Goal: Information Seeking & Learning: Learn about a topic

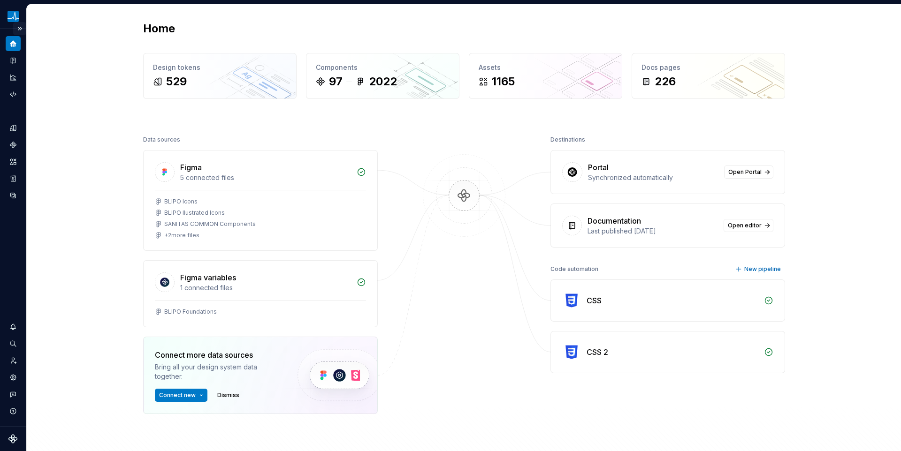
click at [21, 31] on button "Expand sidebar" at bounding box center [19, 28] width 13 height 13
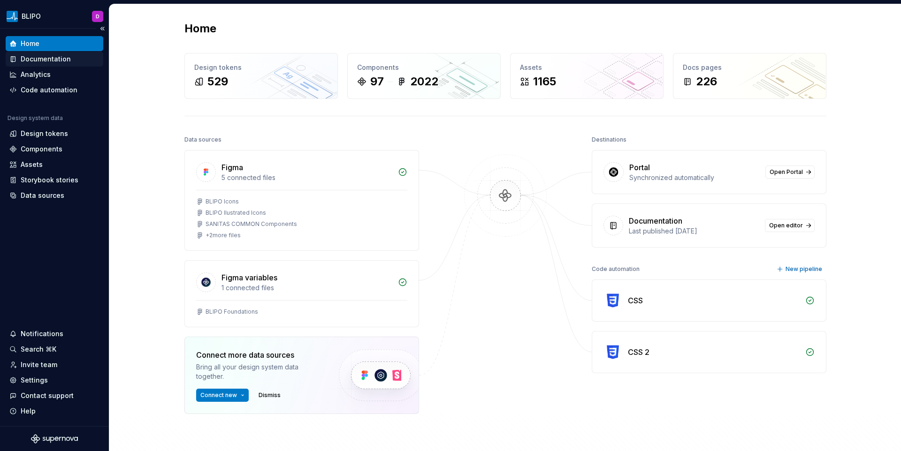
click at [41, 59] on div "Documentation" at bounding box center [46, 58] width 50 height 9
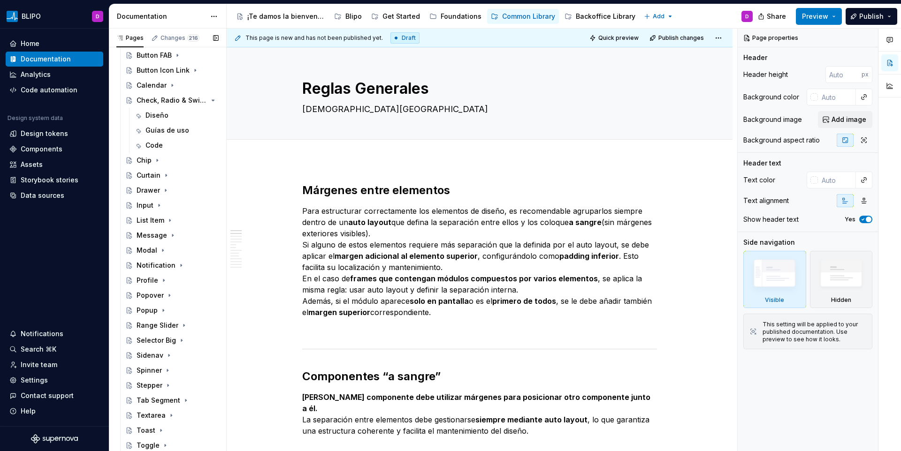
scroll to position [365, 0]
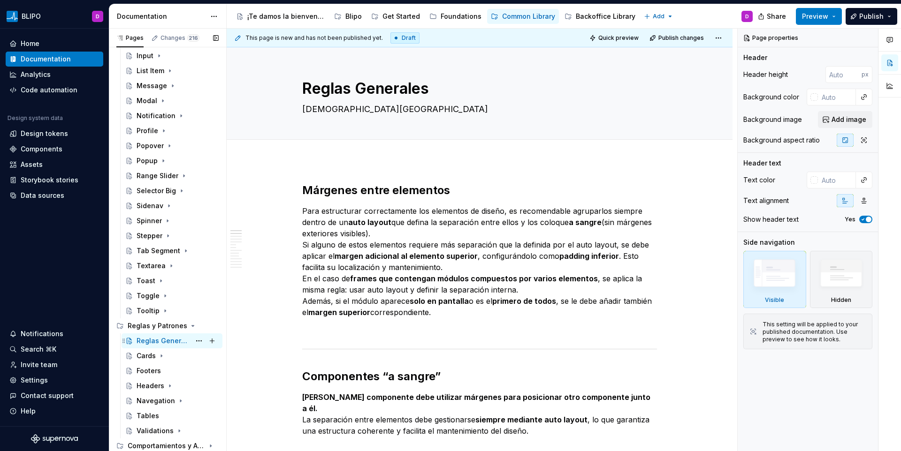
click at [181, 337] on div "Reglas Generales" at bounding box center [164, 340] width 54 height 9
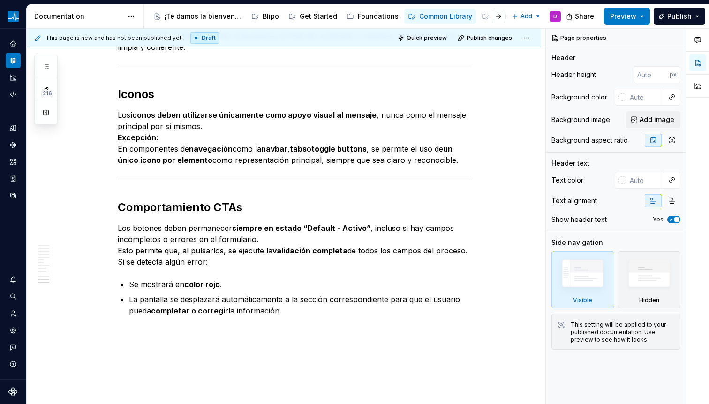
scroll to position [1226, 0]
type textarea "*"
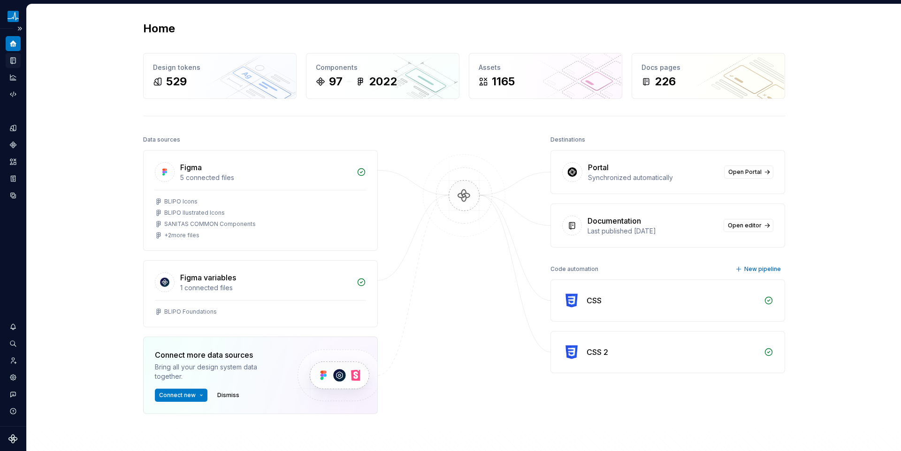
click at [12, 59] on icon "Documentation" at bounding box center [13, 61] width 5 height 6
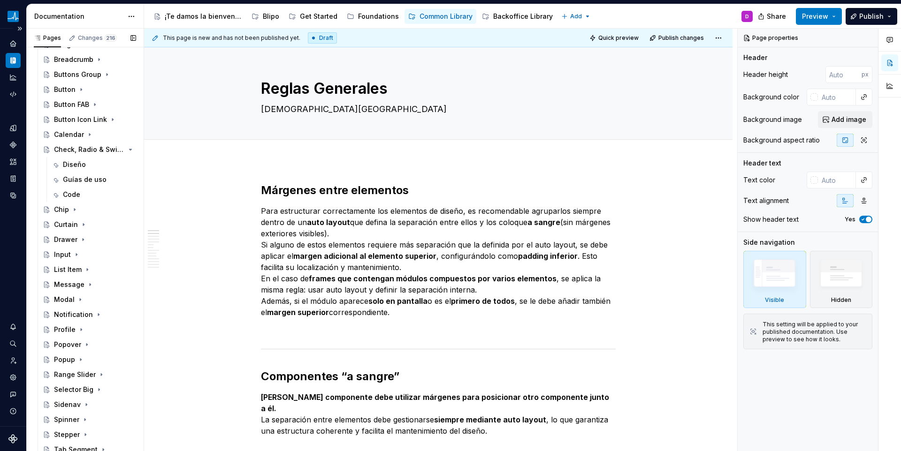
scroll to position [365, 0]
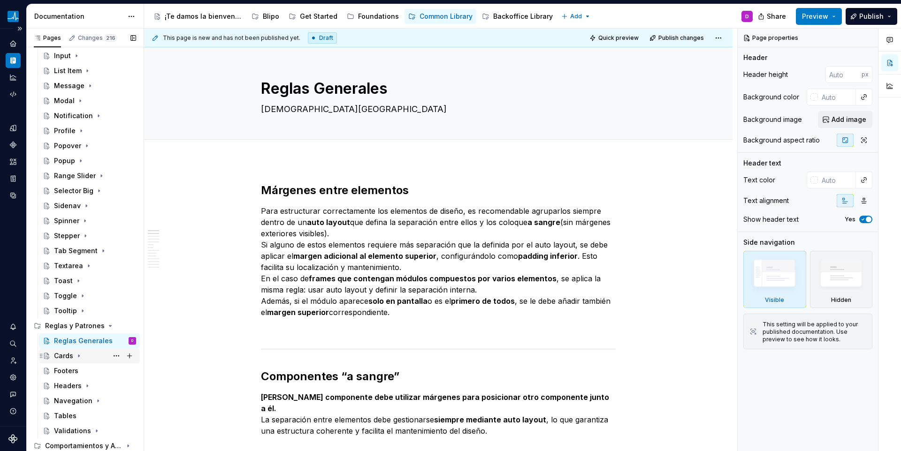
click at [69, 358] on div "Cards" at bounding box center [63, 355] width 19 height 9
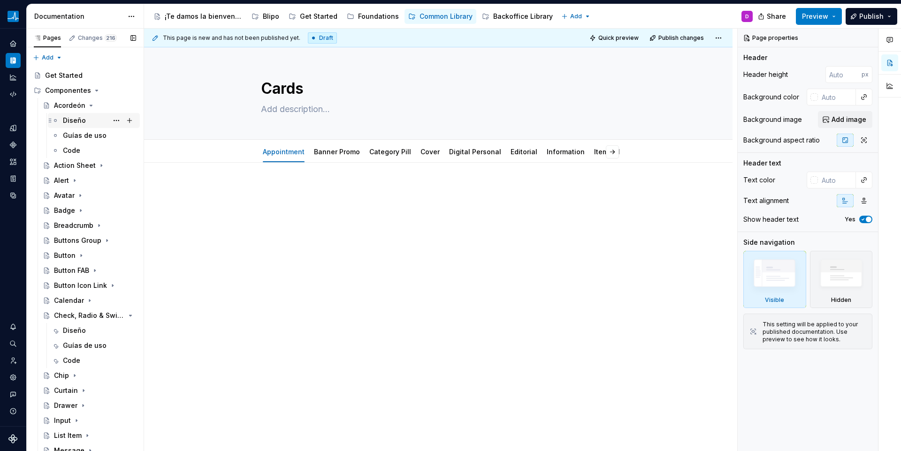
click at [70, 120] on div "Diseño" at bounding box center [74, 120] width 23 height 9
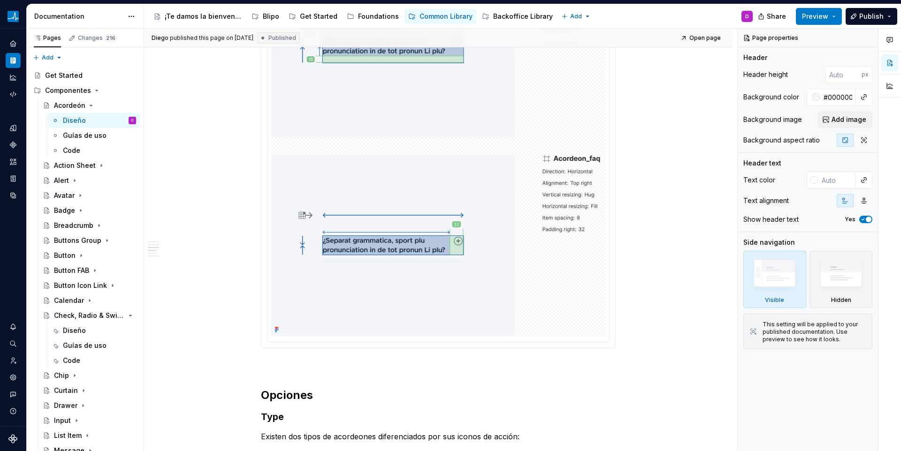
scroll to position [1318, 0]
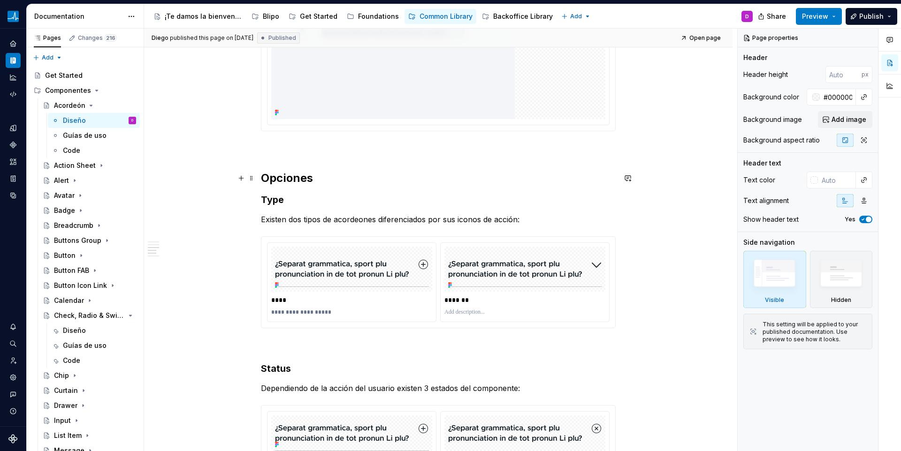
click at [302, 178] on h2 "Opciones" at bounding box center [438, 178] width 355 height 15
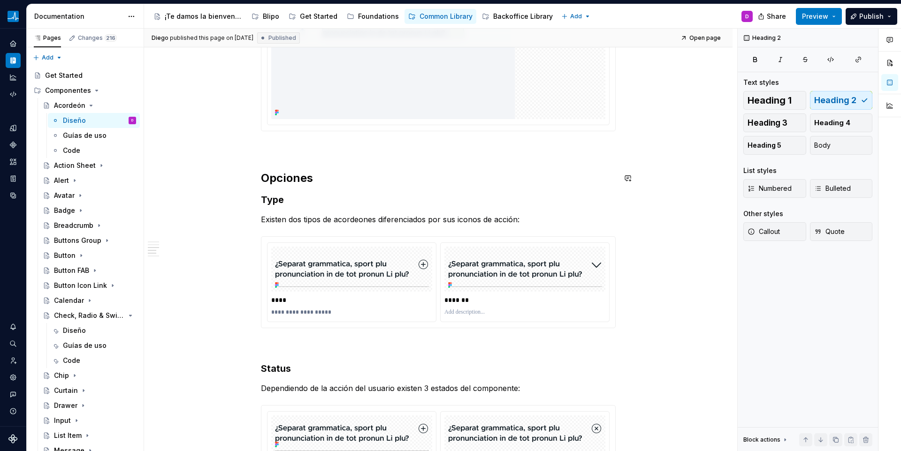
click at [206, 163] on div "**********" at bounding box center [438, 212] width 588 height 2734
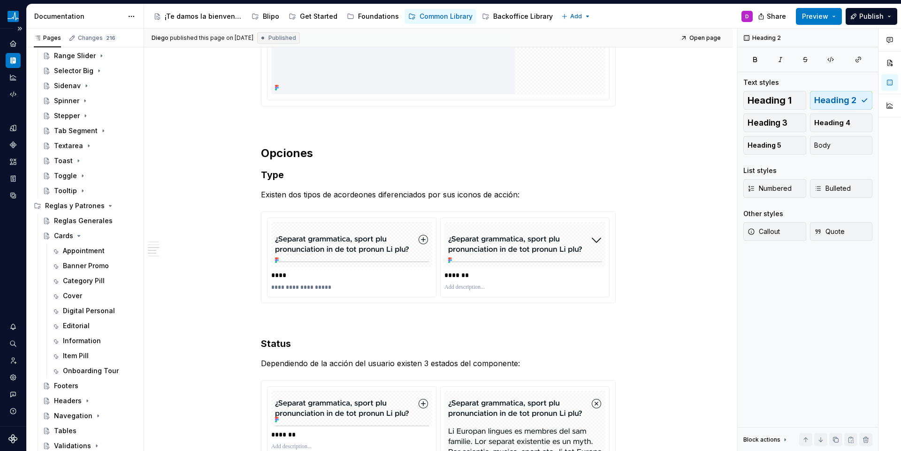
scroll to position [484, 0]
click at [110, 207] on button "Page tree" at bounding box center [116, 207] width 13 height 13
click at [103, 207] on div "Pages Changes 216 Add Accessibility guide for tree Page tree. Navigate the tree…" at bounding box center [84, 242] width 117 height 427
click at [101, 208] on icon "Page tree" at bounding box center [104, 208] width 8 height 8
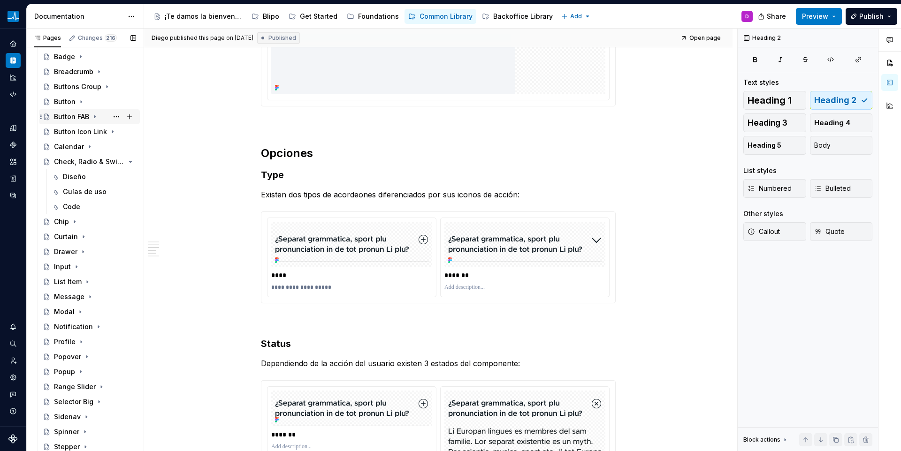
scroll to position [156, 0]
click at [95, 115] on icon "Page tree" at bounding box center [95, 115] width 8 height 8
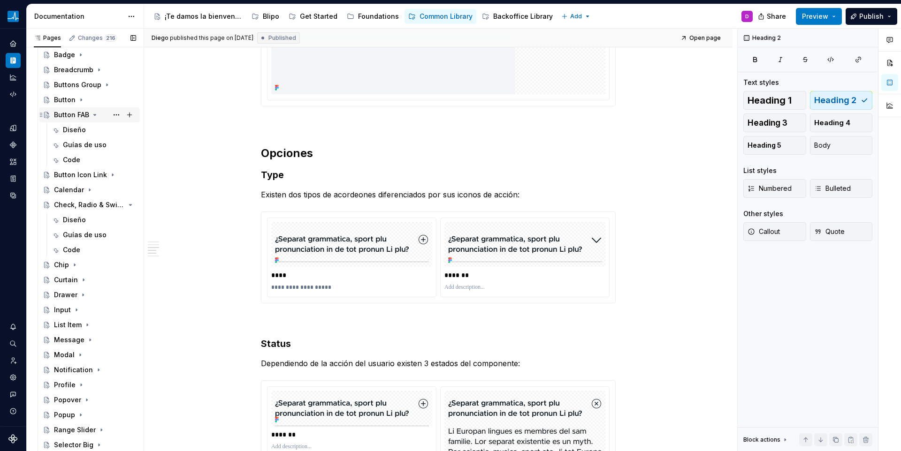
click at [92, 115] on icon "Page tree" at bounding box center [95, 115] width 8 height 8
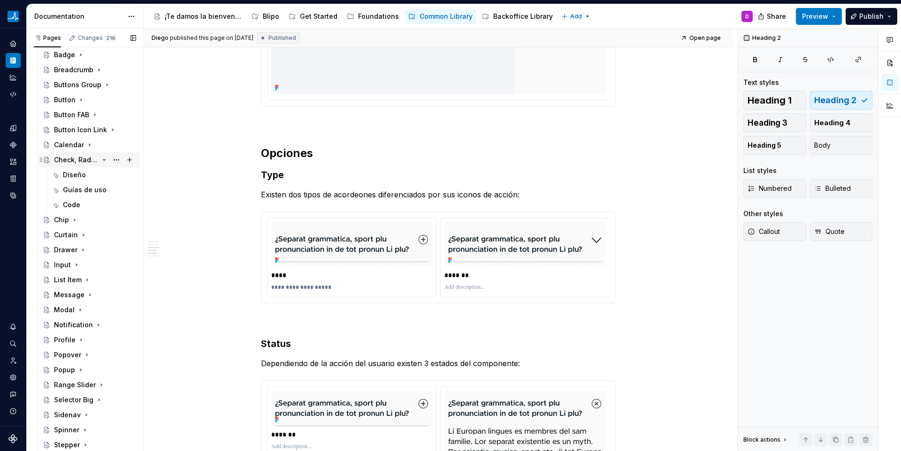
click at [100, 160] on icon "Page tree" at bounding box center [104, 160] width 8 height 8
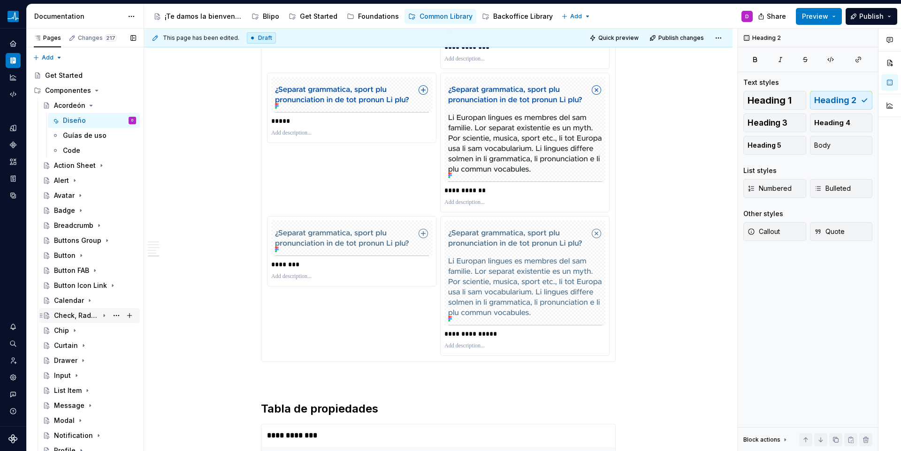
scroll to position [215, 0]
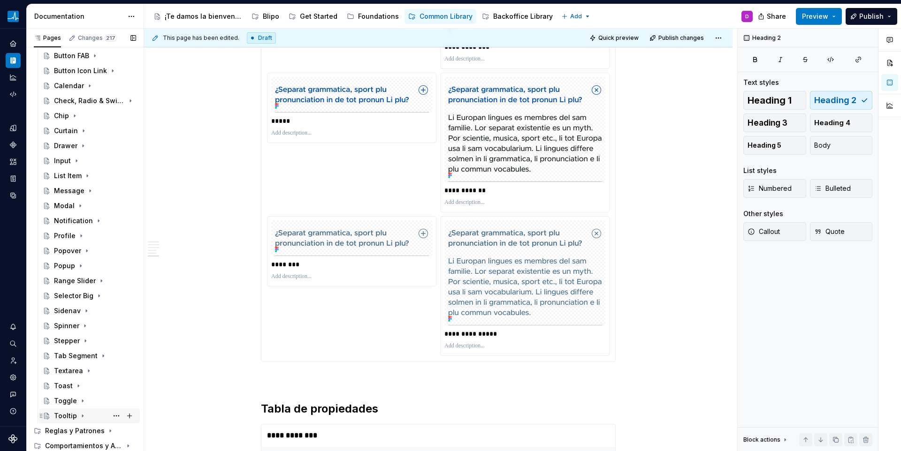
click at [107, 427] on icon "Page tree" at bounding box center [111, 431] width 8 height 8
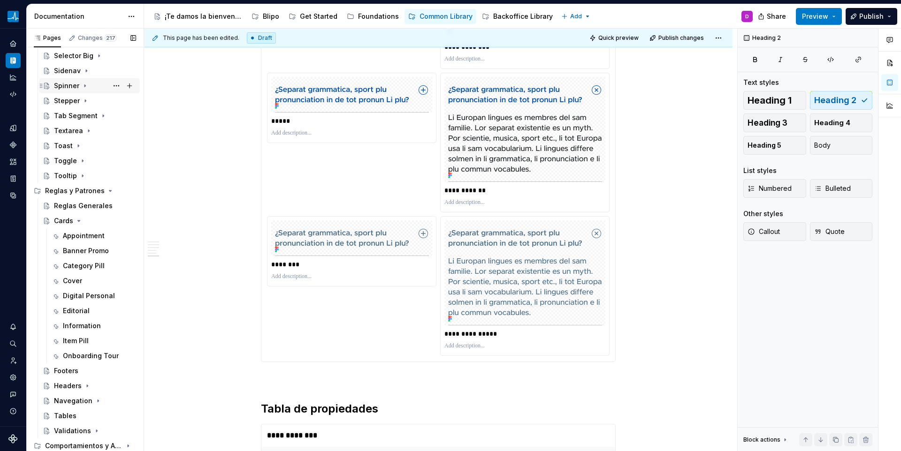
click at [78, 220] on icon "Page tree" at bounding box center [79, 221] width 8 height 8
click at [78, 92] on div "Spinner" at bounding box center [95, 85] width 82 height 13
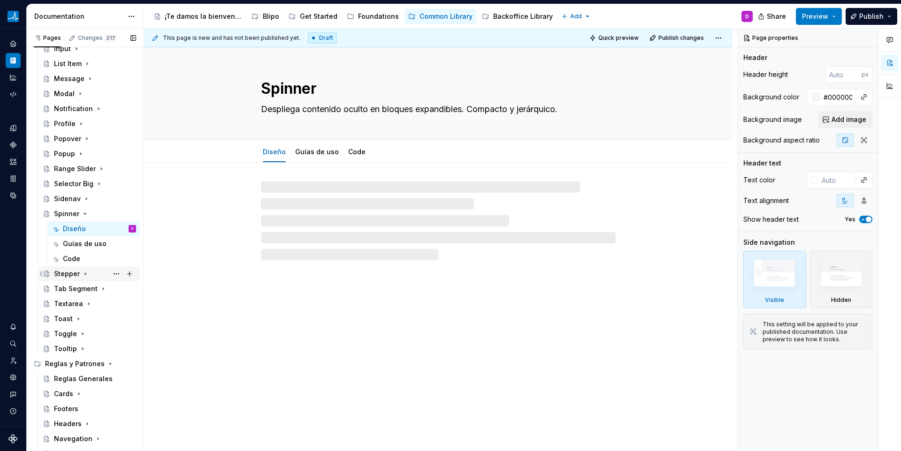
scroll to position [365, 0]
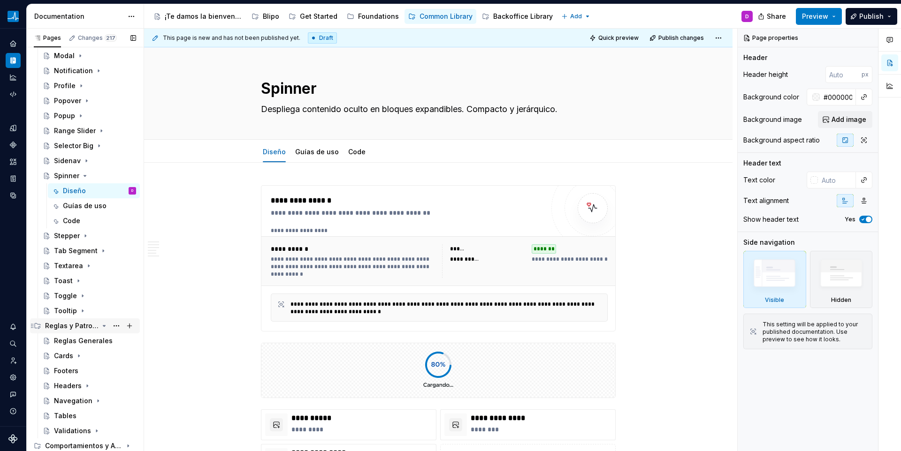
click at [100, 323] on icon "Page tree" at bounding box center [104, 326] width 8 height 8
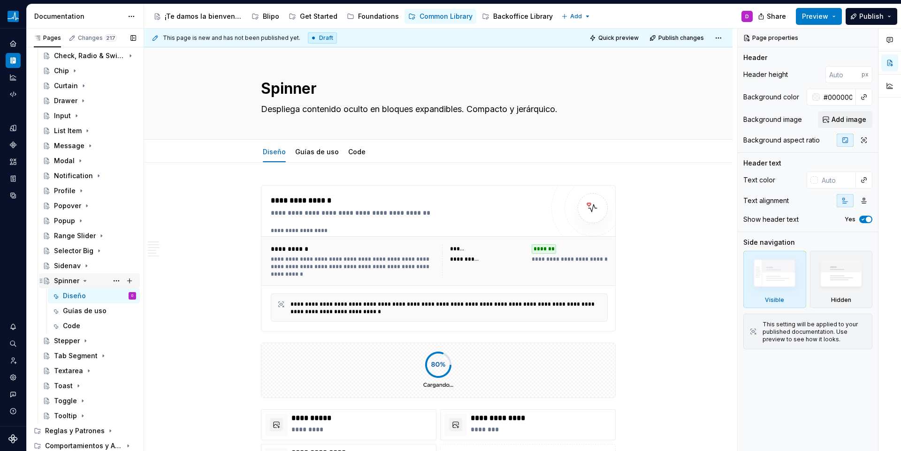
click at [84, 282] on icon "Page tree" at bounding box center [85, 281] width 2 height 1
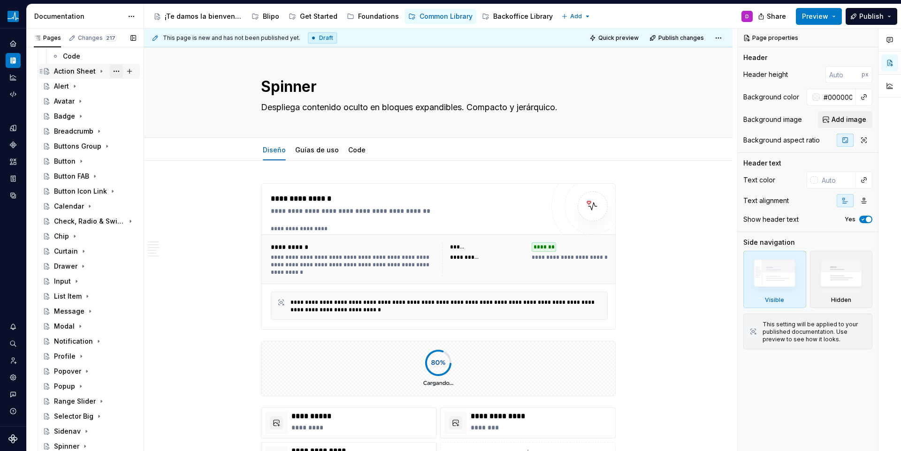
scroll to position [0, 0]
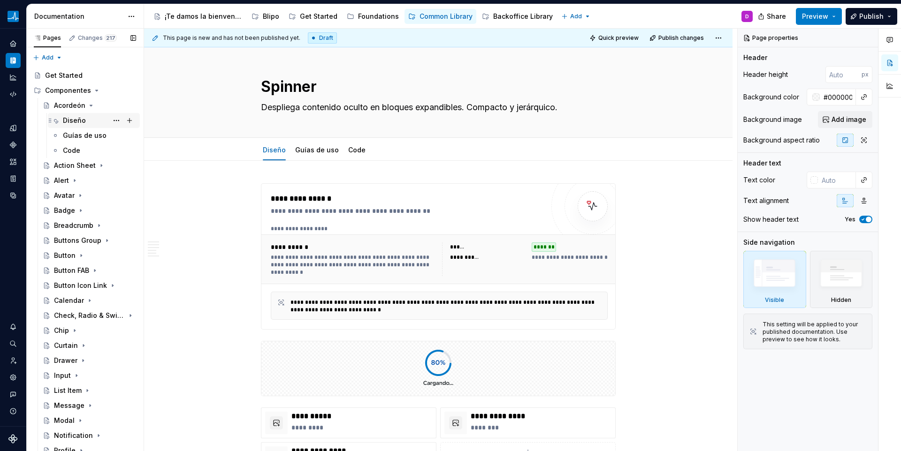
click at [80, 118] on div "Diseño" at bounding box center [74, 120] width 23 height 9
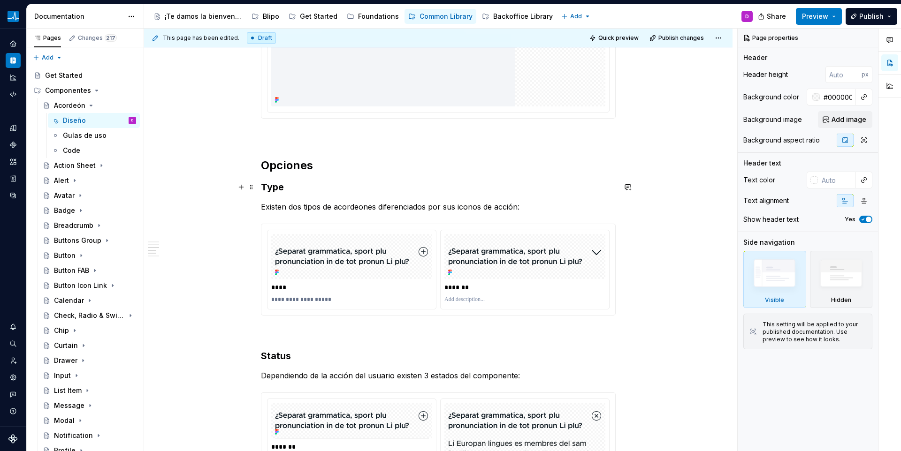
scroll to position [1329, 0]
type textarea "*"
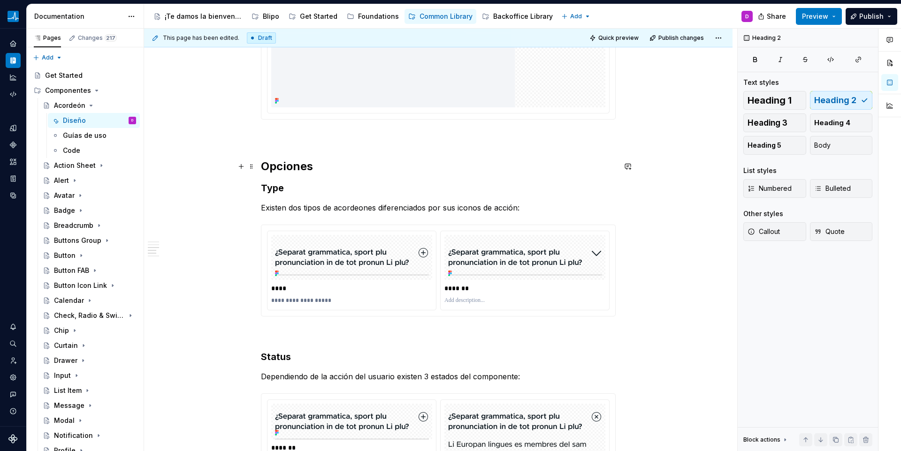
click at [293, 164] on h2 "Opciones" at bounding box center [438, 166] width 355 height 15
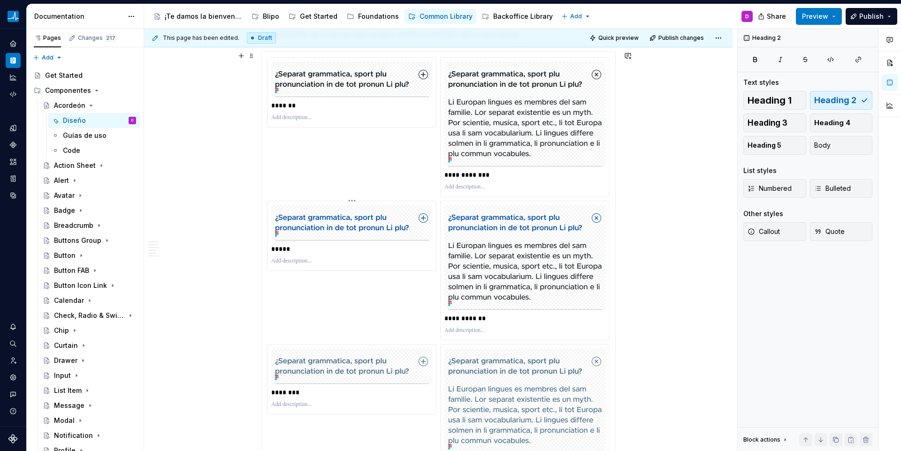
scroll to position [1496, 0]
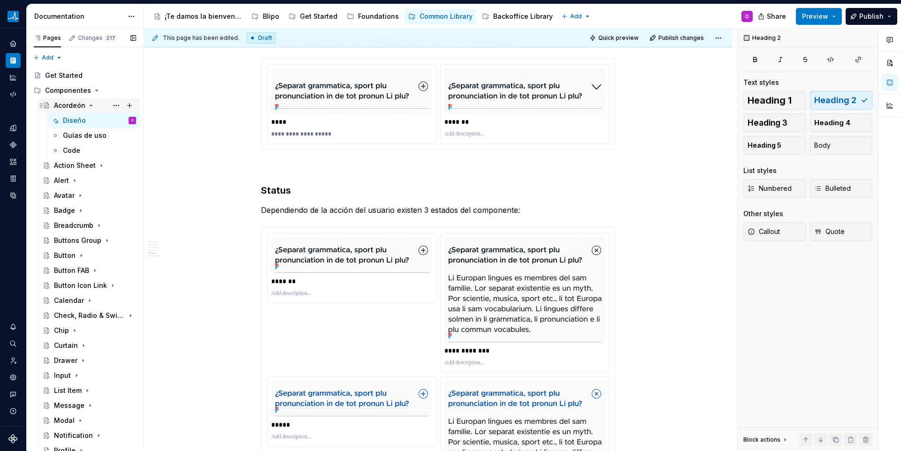
click at [87, 102] on icon "Page tree" at bounding box center [91, 106] width 8 height 8
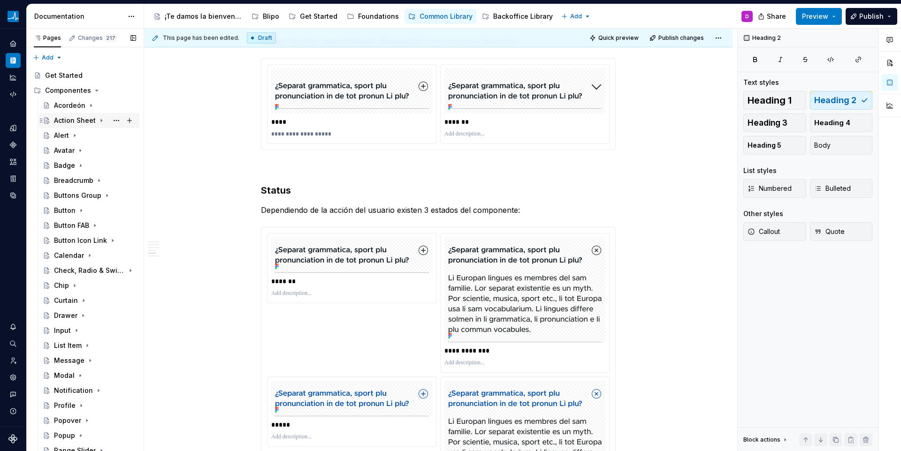
click at [91, 122] on div "Action Sheet" at bounding box center [75, 120] width 42 height 9
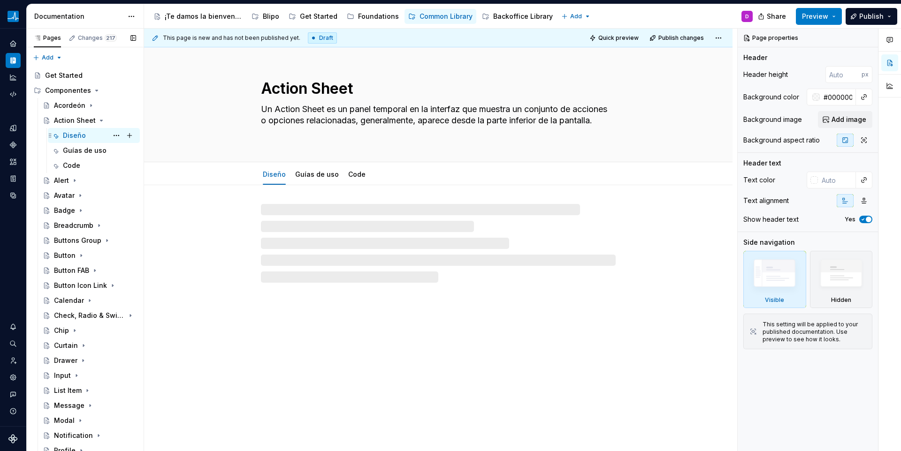
click at [81, 135] on div "Diseño" at bounding box center [74, 135] width 23 height 9
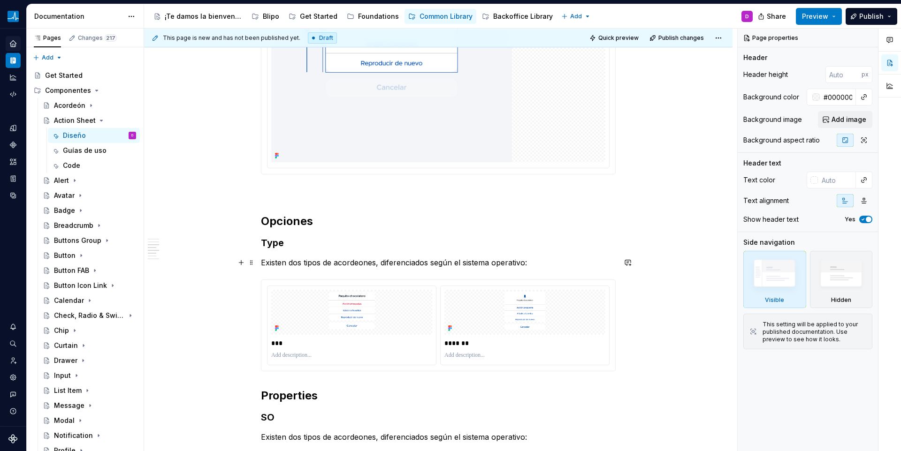
scroll to position [1289, 0]
type textarea "*"
